Goal: Task Accomplishment & Management: Complete application form

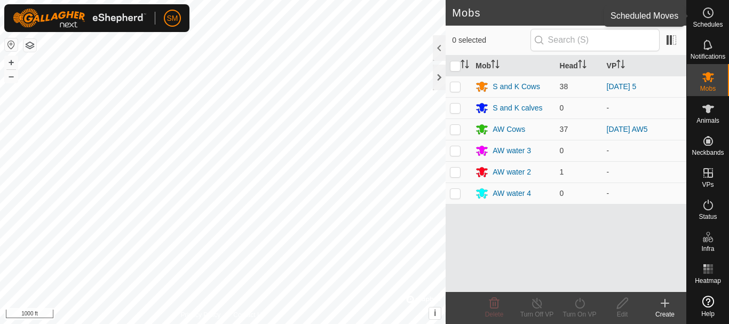
click at [707, 18] on icon at bounding box center [708, 12] width 13 height 13
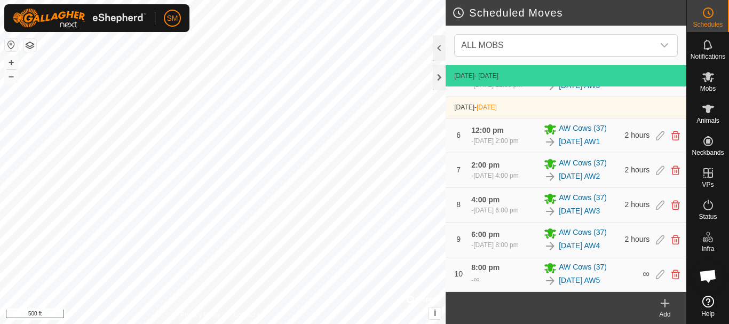
scroll to position [338, 0]
click at [663, 308] on icon at bounding box center [665, 303] width 13 height 13
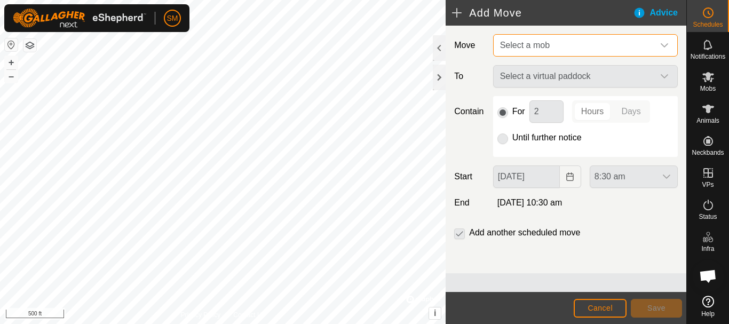
click at [596, 48] on span "Select a mob" at bounding box center [575, 45] width 158 height 21
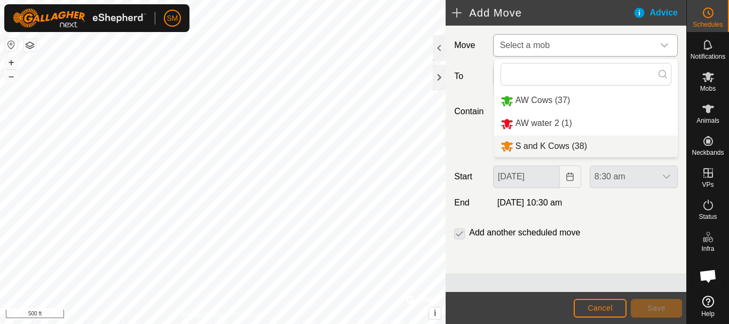
click at [537, 149] on li "S and K Cows (38)" at bounding box center [586, 147] width 184 height 22
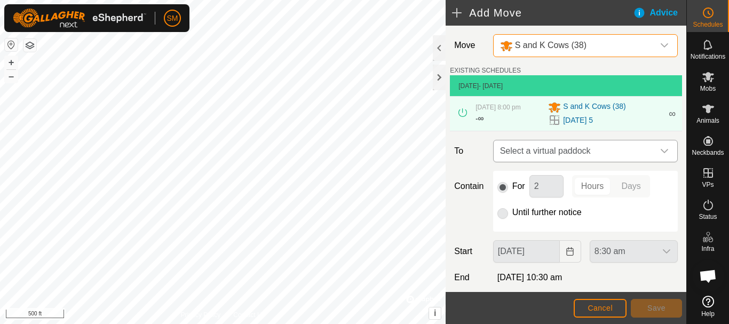
click at [624, 155] on span "Select a virtual paddock" at bounding box center [575, 150] width 158 height 21
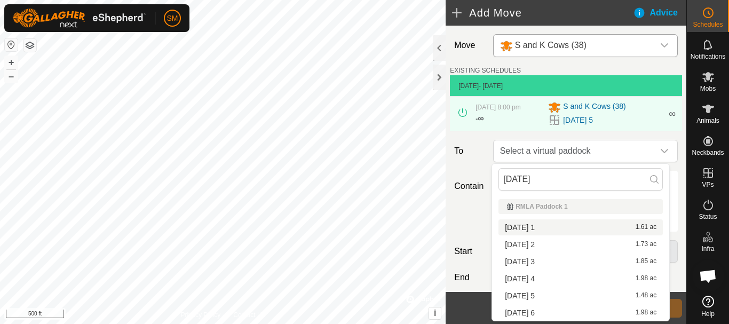
type input "[DATE]"
click at [532, 227] on li "[DATE] 1 1.61 ac" at bounding box center [580, 227] width 164 height 16
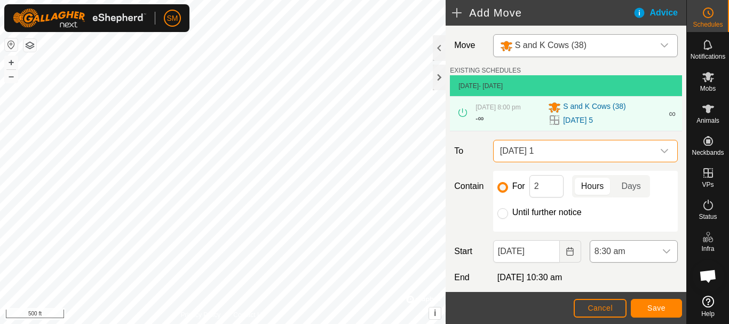
click at [662, 252] on icon "dropdown trigger" at bounding box center [666, 251] width 9 height 9
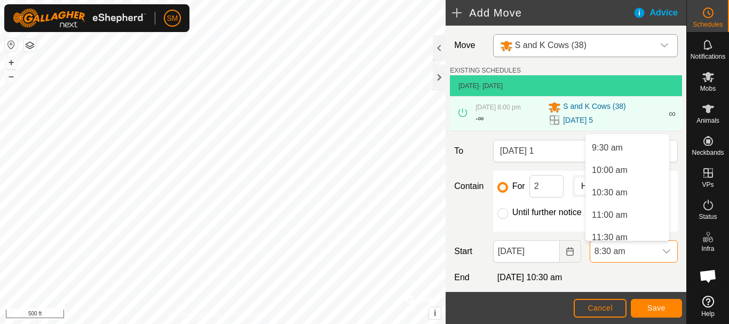
scroll to position [456, 0]
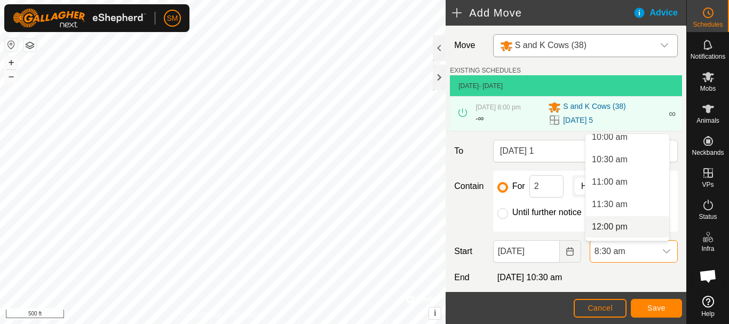
click at [616, 225] on li "12:00 pm" at bounding box center [627, 226] width 84 height 21
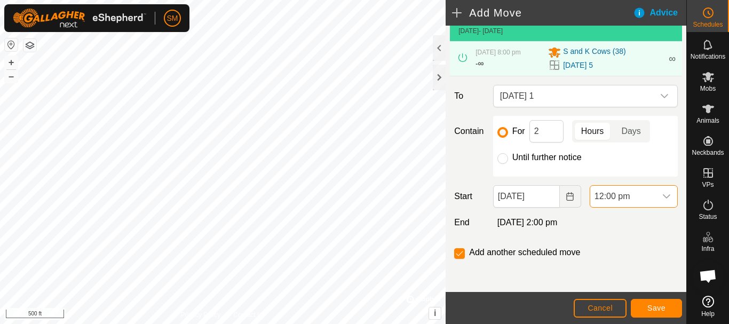
scroll to position [56, 0]
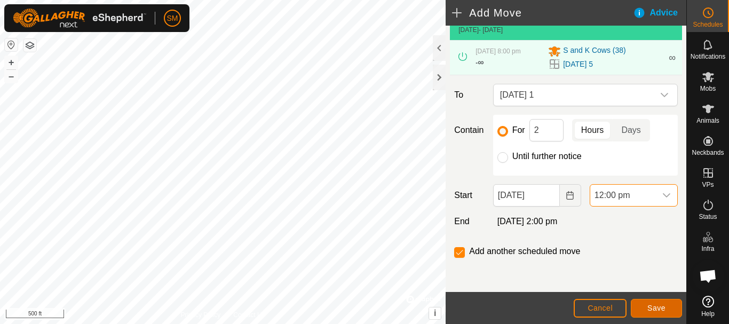
click at [654, 311] on span "Save" at bounding box center [656, 308] width 18 height 9
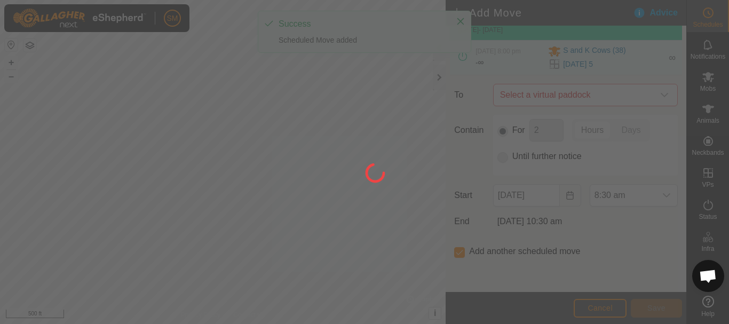
scroll to position [0, 0]
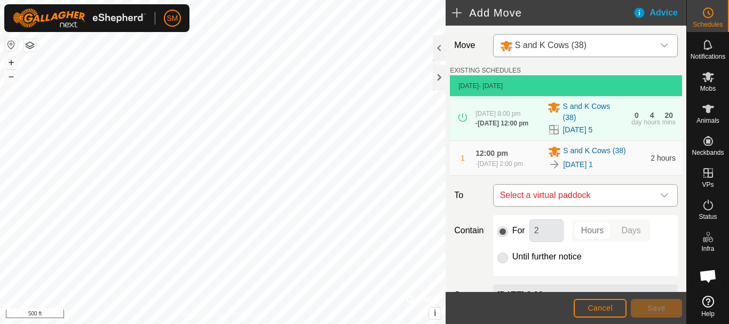
click at [661, 202] on div "dropdown trigger" at bounding box center [664, 195] width 21 height 21
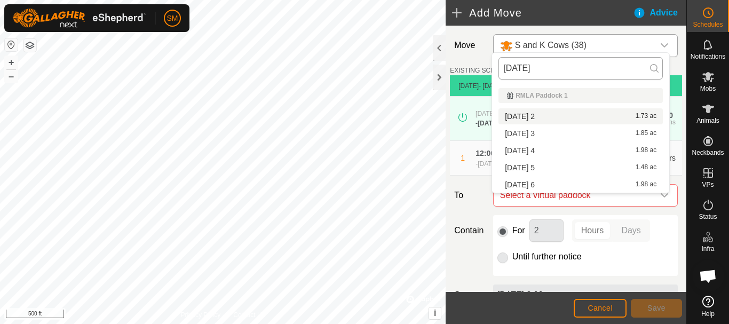
drag, startPoint x: 550, startPoint y: 69, endPoint x: 498, endPoint y: 69, distance: 51.8
click at [498, 69] on input "[DATE]" at bounding box center [580, 68] width 164 height 22
type input "[DATE]"
click at [546, 113] on li "[DATE] 2 1.73 ac" at bounding box center [580, 116] width 164 height 16
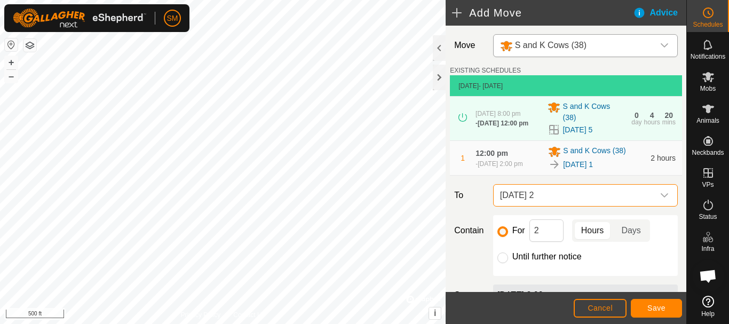
scroll to position [117, 0]
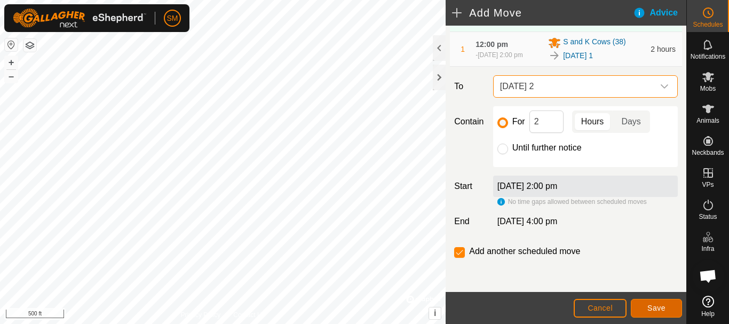
click at [663, 311] on span "Save" at bounding box center [656, 308] width 18 height 9
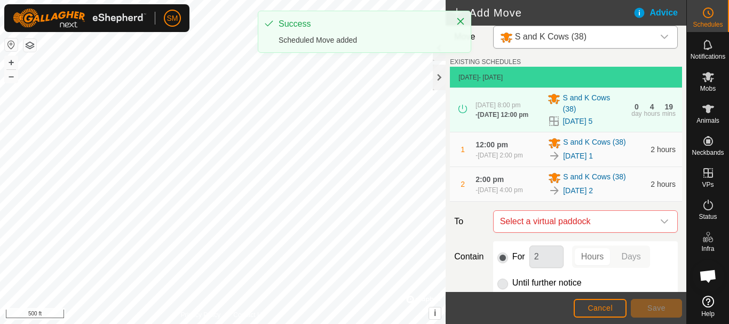
scroll to position [156, 0]
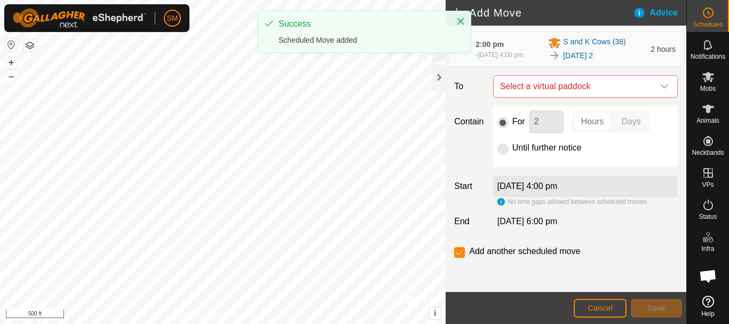
click at [661, 88] on icon "dropdown trigger" at bounding box center [664, 86] width 7 height 4
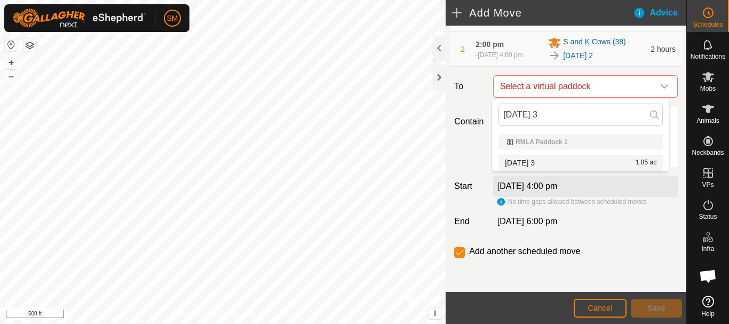
type input "[DATE] 3"
click at [537, 164] on li "[DATE] 3 1.85 ac" at bounding box center [580, 163] width 164 height 16
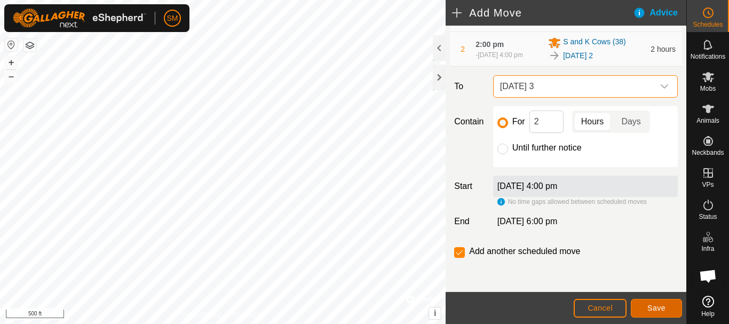
click at [646, 305] on button "Save" at bounding box center [656, 308] width 51 height 19
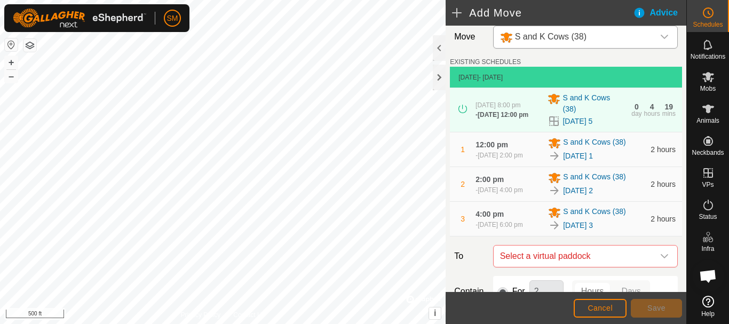
scroll to position [196, 0]
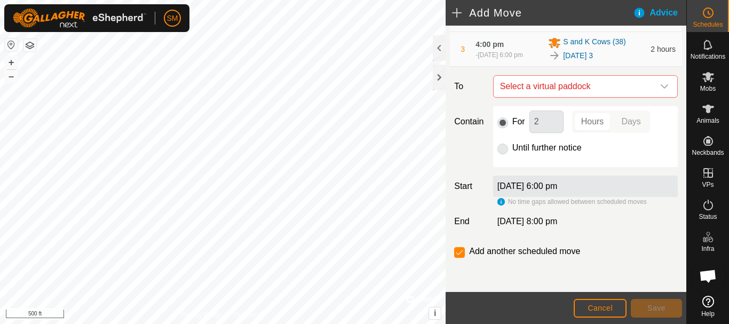
click at [660, 83] on icon "dropdown trigger" at bounding box center [664, 86] width 9 height 9
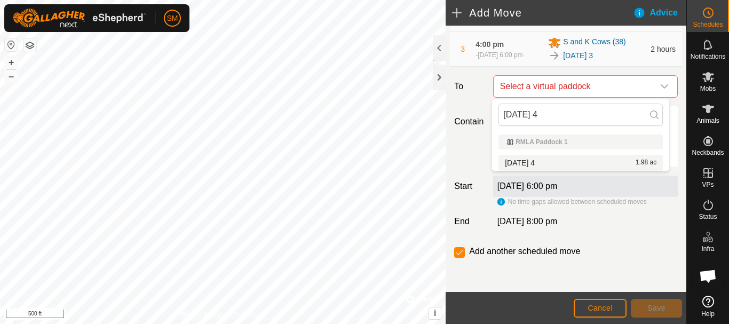
type input "[DATE] 4"
click at [535, 162] on li "[DATE] 4 1.98 ac" at bounding box center [580, 163] width 164 height 16
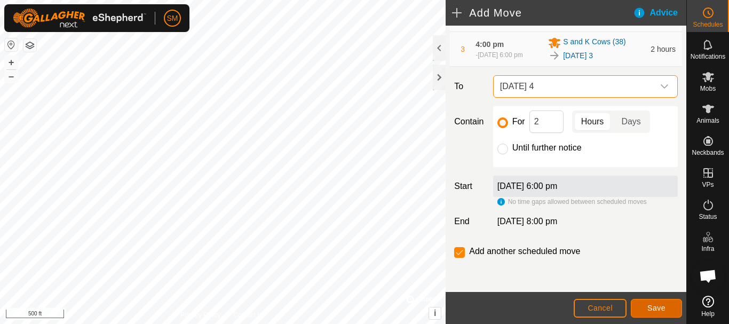
click at [659, 308] on span "Save" at bounding box center [656, 308] width 18 height 9
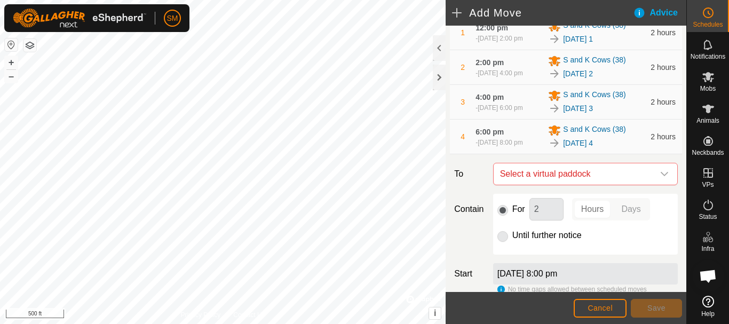
scroll to position [235, 0]
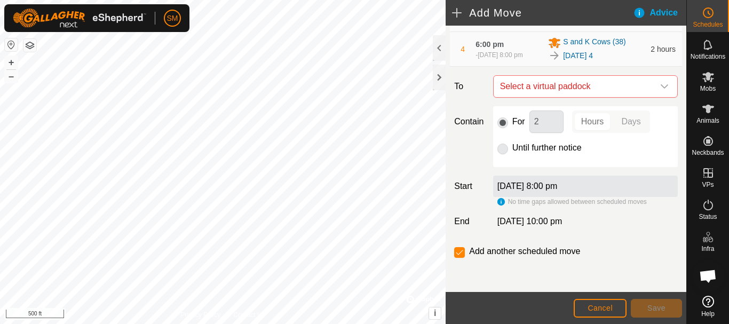
click at [660, 89] on icon "dropdown trigger" at bounding box center [664, 86] width 9 height 9
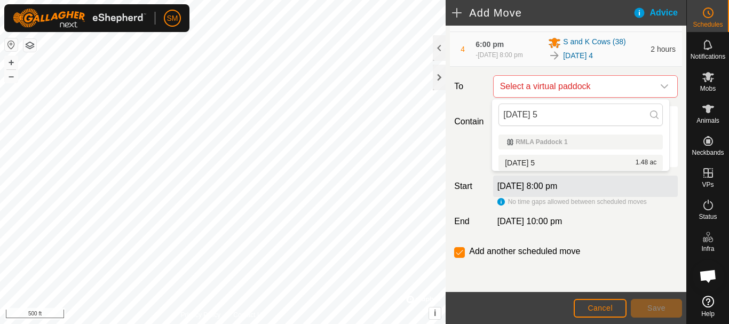
type input "[DATE] 5"
click at [534, 165] on li "[DATE] 5 1.48 ac" at bounding box center [580, 163] width 164 height 16
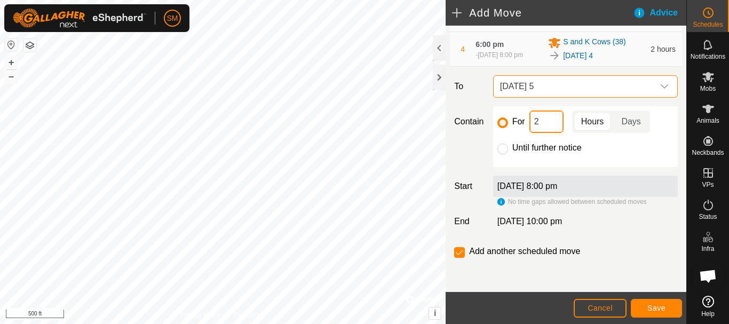
click at [539, 120] on input "2" at bounding box center [546, 121] width 34 height 22
type input "16"
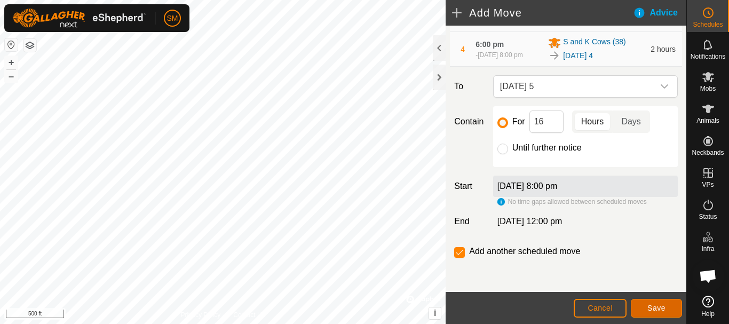
click at [661, 310] on span "Save" at bounding box center [656, 308] width 18 height 9
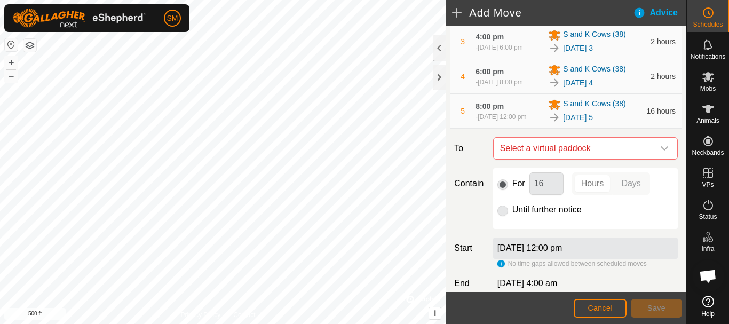
scroll to position [275, 0]
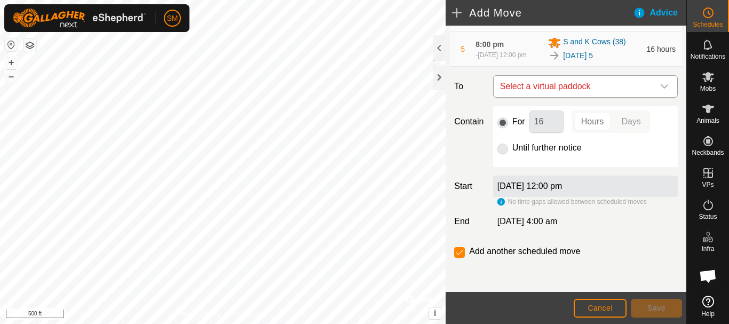
click at [582, 90] on span "Select a virtual paddock" at bounding box center [575, 86] width 158 height 21
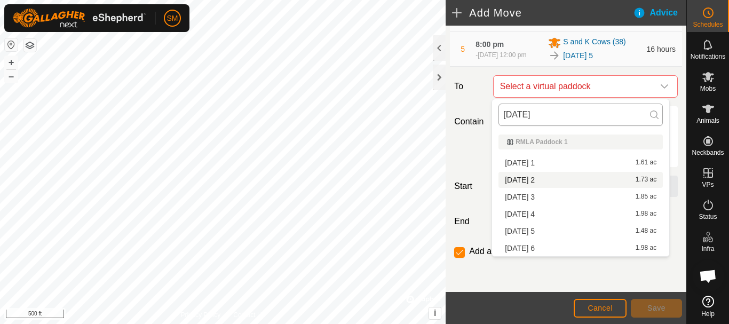
type input "[DATE]"
drag, startPoint x: 566, startPoint y: 114, endPoint x: 488, endPoint y: 110, distance: 78.0
click at [488, 110] on body "SM Schedules Notifications Mobs Animals Neckbands VPs Status Infra Heatmap Help…" at bounding box center [364, 162] width 729 height 324
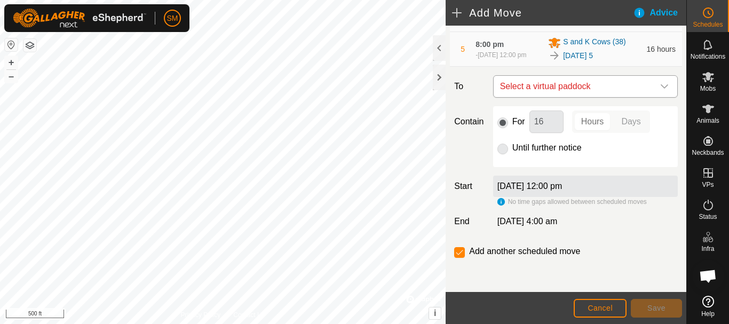
click at [582, 91] on span "Select a virtual paddock" at bounding box center [575, 86] width 158 height 21
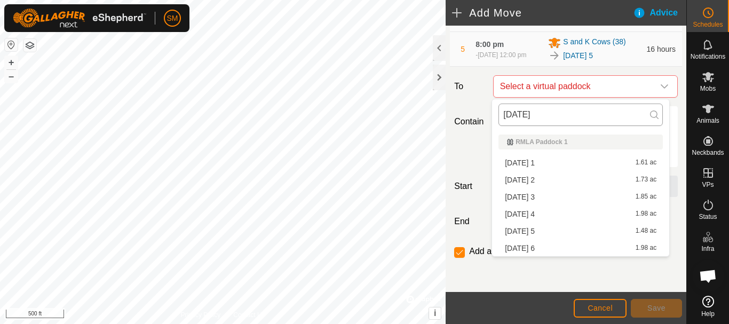
drag, startPoint x: 557, startPoint y: 114, endPoint x: 503, endPoint y: 115, distance: 54.4
click at [503, 115] on input "[DATE]" at bounding box center [580, 115] width 164 height 22
click at [582, 117] on input "[DATE]" at bounding box center [580, 115] width 164 height 22
click at [546, 160] on li "[DATE] 1 1.61 ac" at bounding box center [580, 163] width 164 height 16
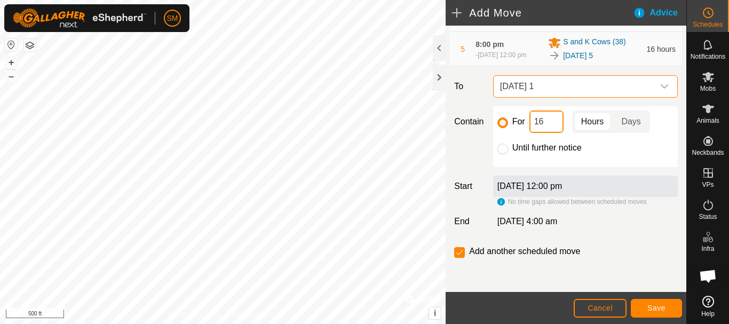
click at [549, 126] on input "16" at bounding box center [546, 121] width 34 height 22
type input "2"
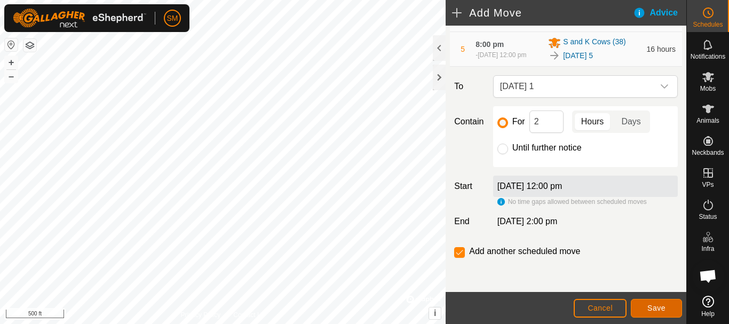
click at [665, 306] on button "Save" at bounding box center [656, 308] width 51 height 19
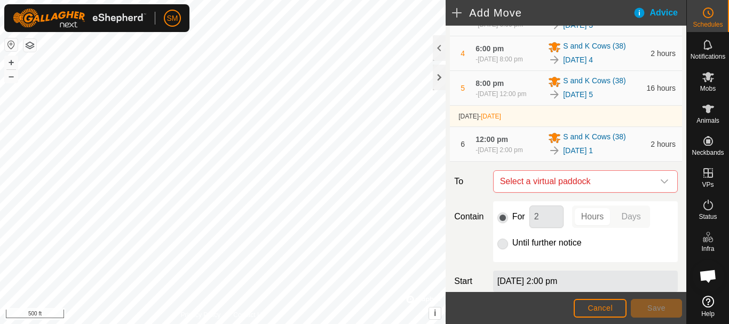
scroll to position [336, 0]
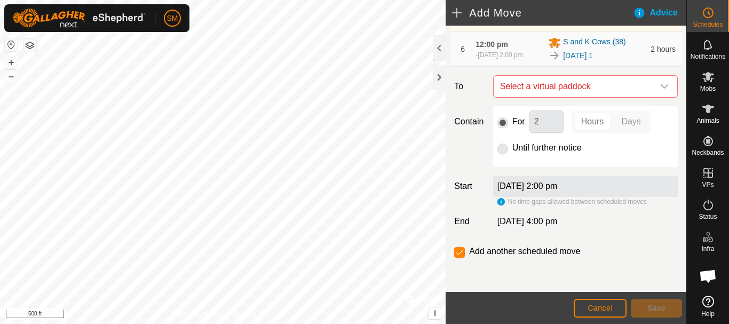
click at [660, 88] on icon "dropdown trigger" at bounding box center [664, 86] width 9 height 9
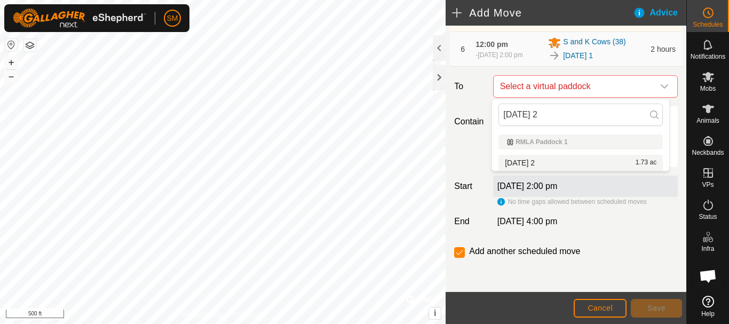
type input "[DATE] 2"
click at [543, 165] on li "[DATE] 2 1.73 ac" at bounding box center [580, 163] width 164 height 16
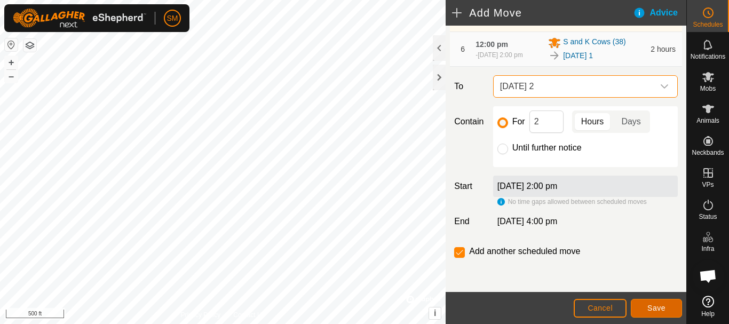
click at [647, 306] on button "Save" at bounding box center [656, 308] width 51 height 19
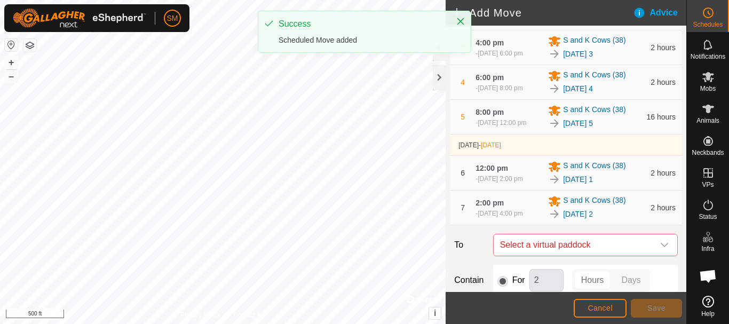
scroll to position [375, 0]
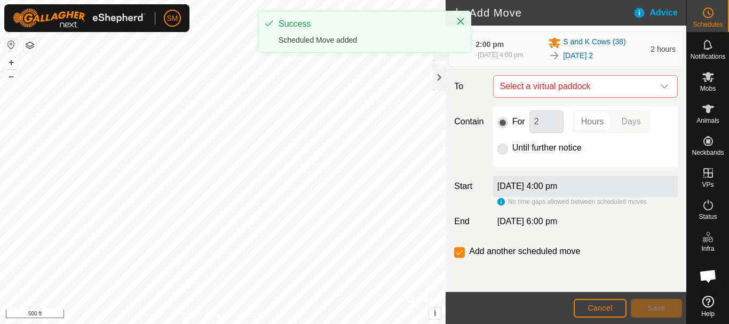
click at [660, 90] on icon "dropdown trigger" at bounding box center [664, 86] width 9 height 9
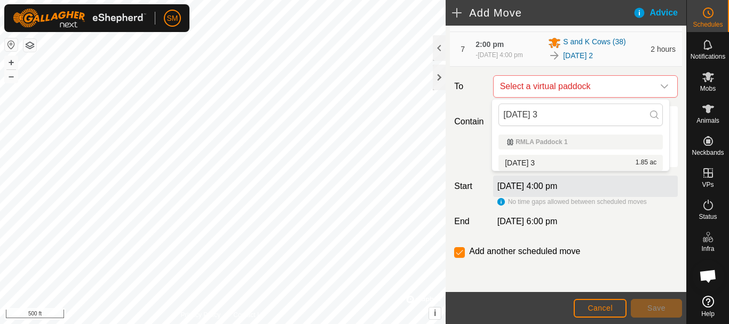
type input "[DATE] 3"
click at [532, 164] on li "[DATE] 3 1.85 ac" at bounding box center [580, 163] width 164 height 16
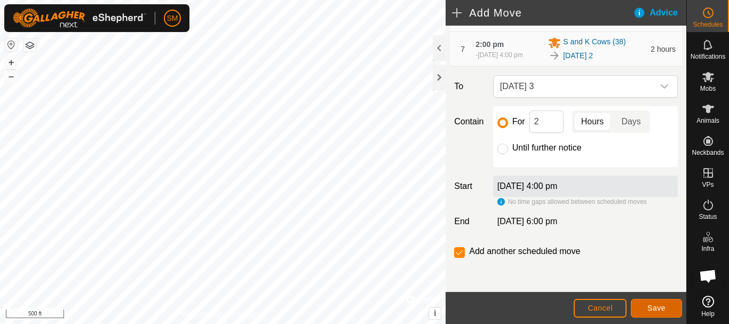
click at [660, 307] on span "Save" at bounding box center [656, 308] width 18 height 9
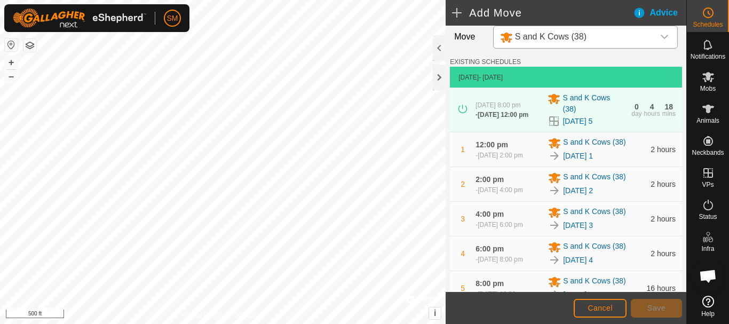
scroll to position [415, 0]
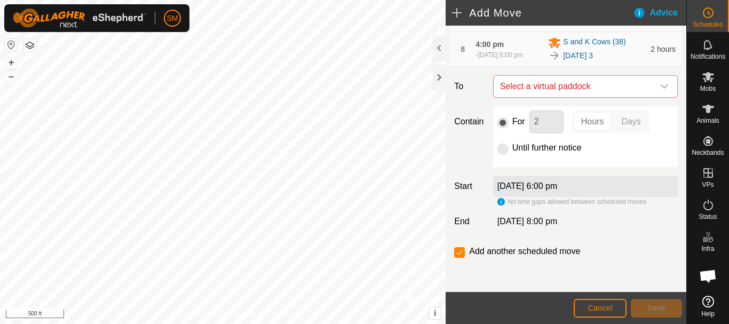
click at [660, 88] on icon "dropdown trigger" at bounding box center [664, 86] width 9 height 9
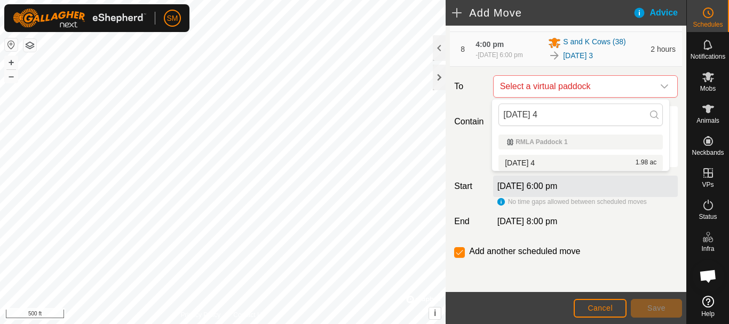
type input "[DATE] 4"
click at [526, 162] on li "[DATE] 4 1.98 ac" at bounding box center [580, 163] width 164 height 16
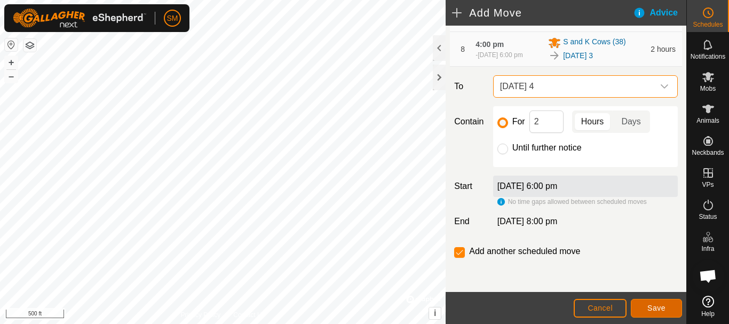
click at [670, 307] on button "Save" at bounding box center [656, 308] width 51 height 19
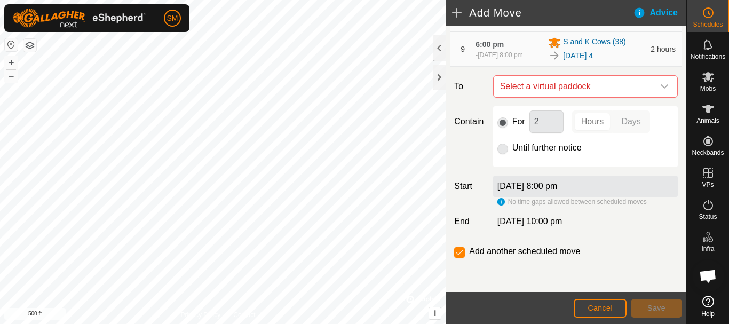
scroll to position [454, 0]
click at [660, 89] on icon "dropdown trigger" at bounding box center [664, 86] width 9 height 9
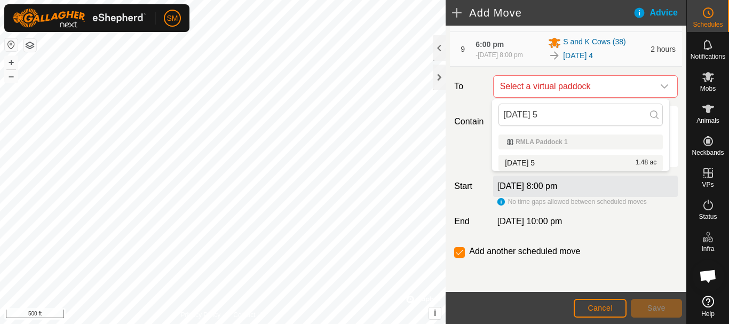
type input "[DATE] 5"
click at [541, 162] on li "[DATE] 5 1.48 ac" at bounding box center [580, 163] width 164 height 16
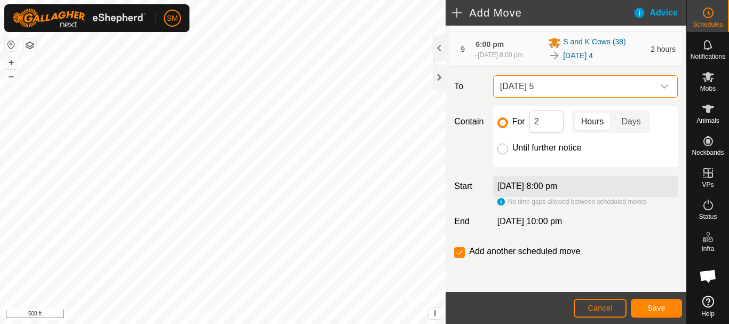
click at [502, 151] on input "Until further notice" at bounding box center [502, 149] width 11 height 11
radio input "true"
checkbox input "false"
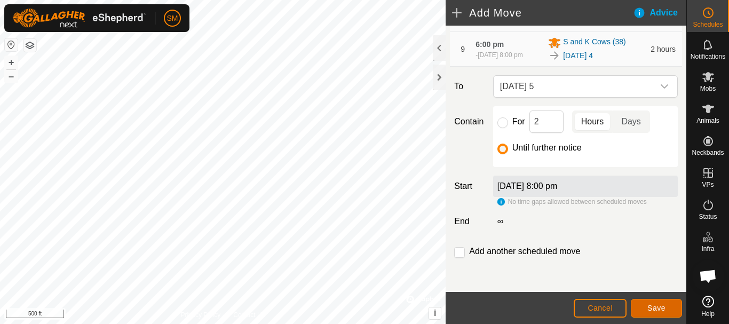
click at [659, 308] on span "Save" at bounding box center [656, 308] width 18 height 9
